Goal: Find contact information: Find contact information

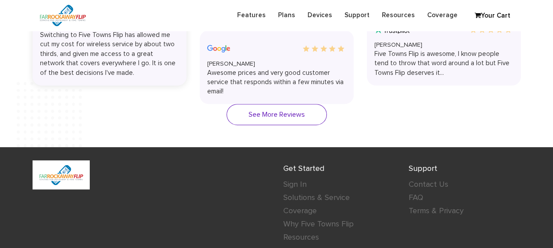
scroll to position [1628, 0]
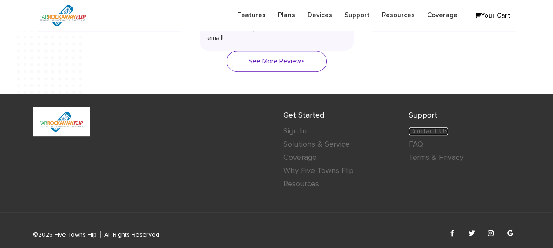
click at [421, 130] on link "Contact Us" at bounding box center [429, 131] width 40 height 8
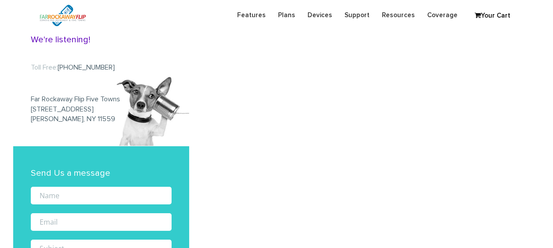
scroll to position [88, 0]
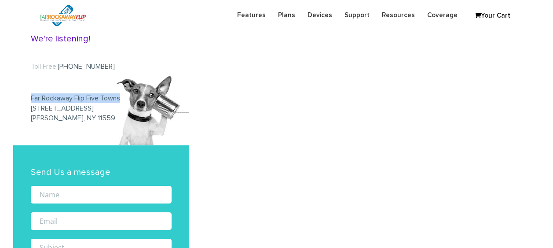
drag, startPoint x: 123, startPoint y: 99, endPoint x: 31, endPoint y: 99, distance: 91.9
click at [31, 99] on p "Far Rockaway Flip Five Towns [STREET_ADDRESS][PERSON_NAME]" at bounding box center [101, 99] width 141 height 47
copy p "Far Rockaway Flip Five Towns"
drag, startPoint x: 101, startPoint y: 110, endPoint x: 30, endPoint y: 110, distance: 70.8
click at [30, 110] on div "Got Questions? We're listening! Toll Free: [PHONE_NUMBER] [GEOGRAPHIC_DATA] Fli…" at bounding box center [101, 68] width 176 height 154
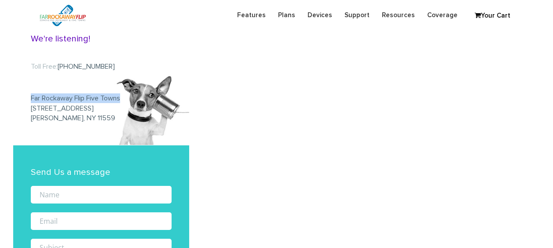
copy p "350A Central Avenue"
click at [44, 118] on p "Far Rockaway Flip Five Towns 350A Central Avenue Lawrence, NY 11559" at bounding box center [101, 99] width 141 height 47
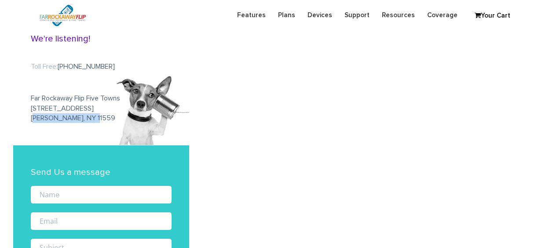
drag, startPoint x: 30, startPoint y: 118, endPoint x: 94, endPoint y: 126, distance: 64.3
click at [94, 126] on div "Got Questions? We're listening! Toll Free: (888) 679-3483 Far Rockaway Flip Fiv…" at bounding box center [101, 68] width 176 height 154
copy p "Lawrence, NY 11559"
drag, startPoint x: 107, startPoint y: 65, endPoint x: 61, endPoint y: 70, distance: 46.4
click at [61, 70] on p "Toll Free: (888) 679-3483" at bounding box center [101, 67] width 141 height 10
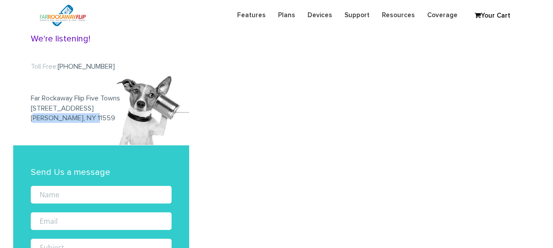
copy p "(888) 679-3483"
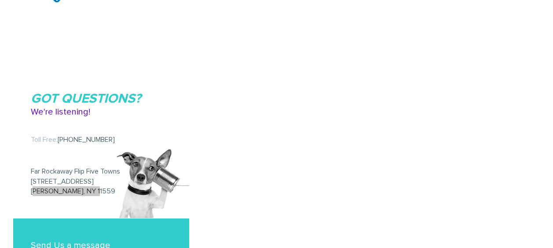
scroll to position [0, 0]
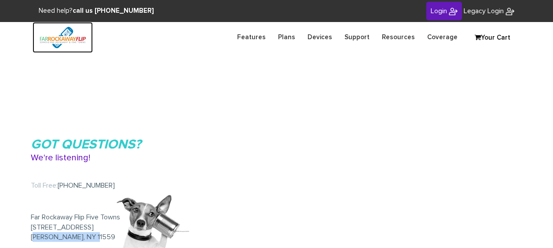
click at [63, 38] on img at bounding box center [63, 37] width 60 height 31
